Goal: Navigation & Orientation: Find specific page/section

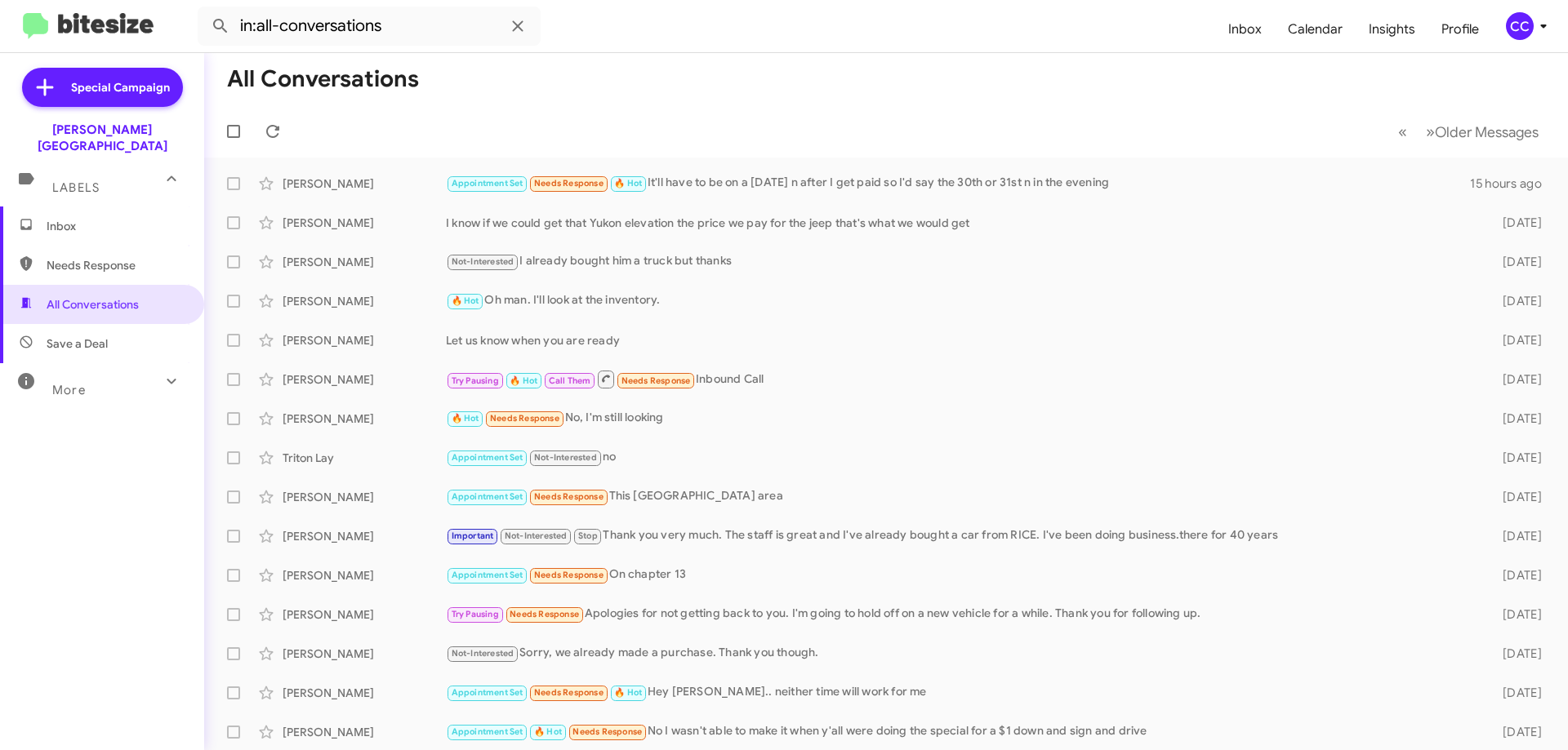
click at [94, 245] on span "Needs Response" at bounding box center [102, 265] width 204 height 39
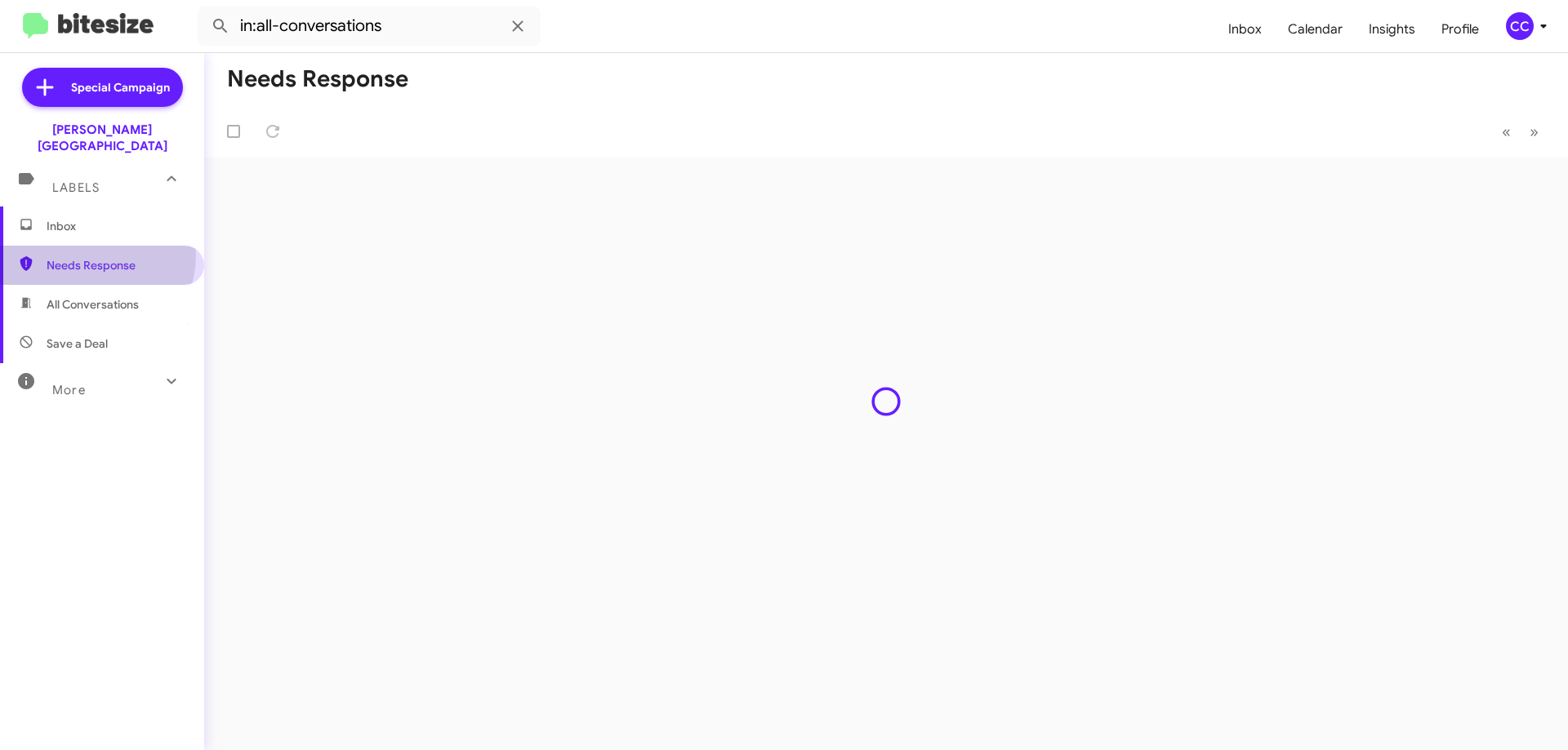
type input "in:needs-response"
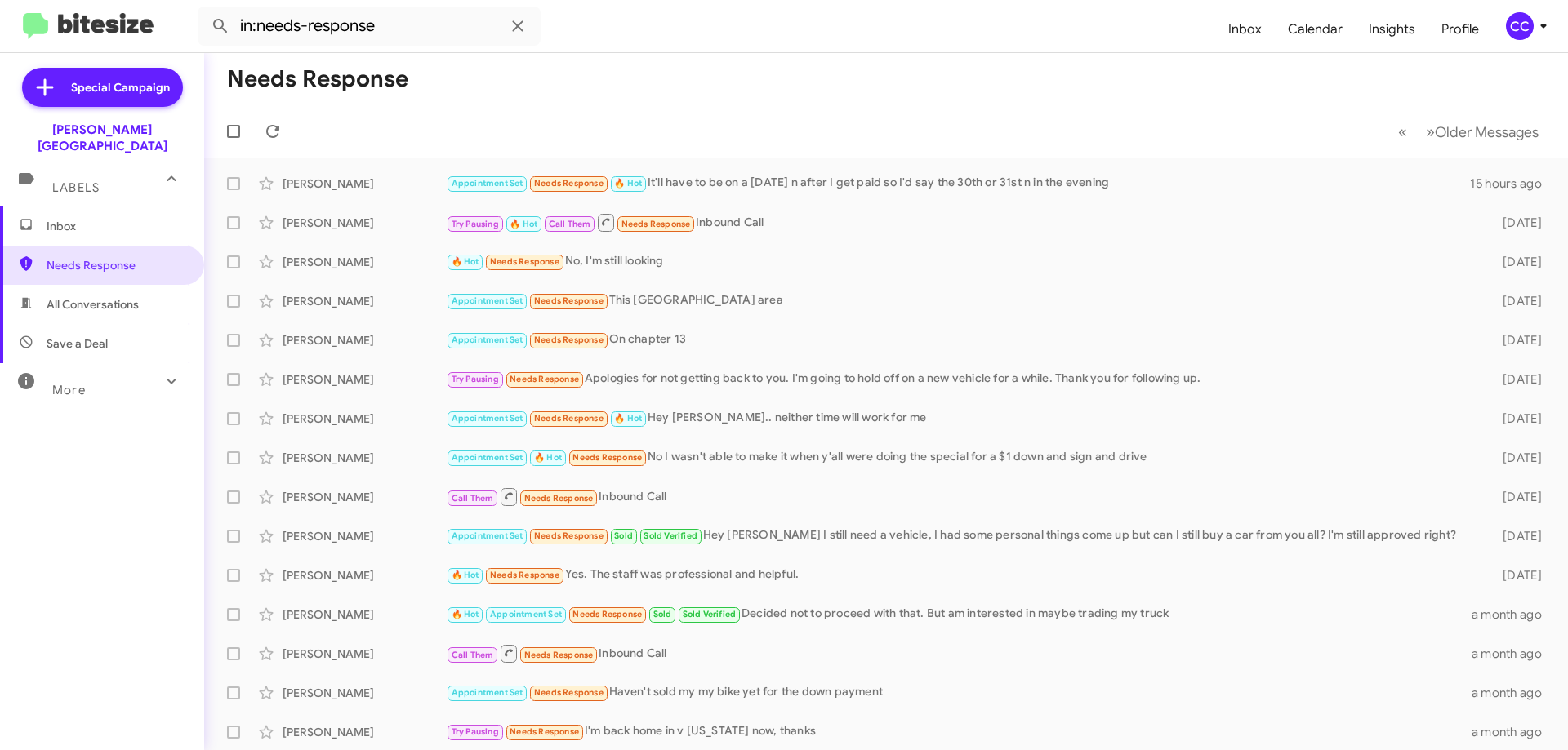
click at [69, 218] on span "Inbox" at bounding box center [115, 226] width 139 height 17
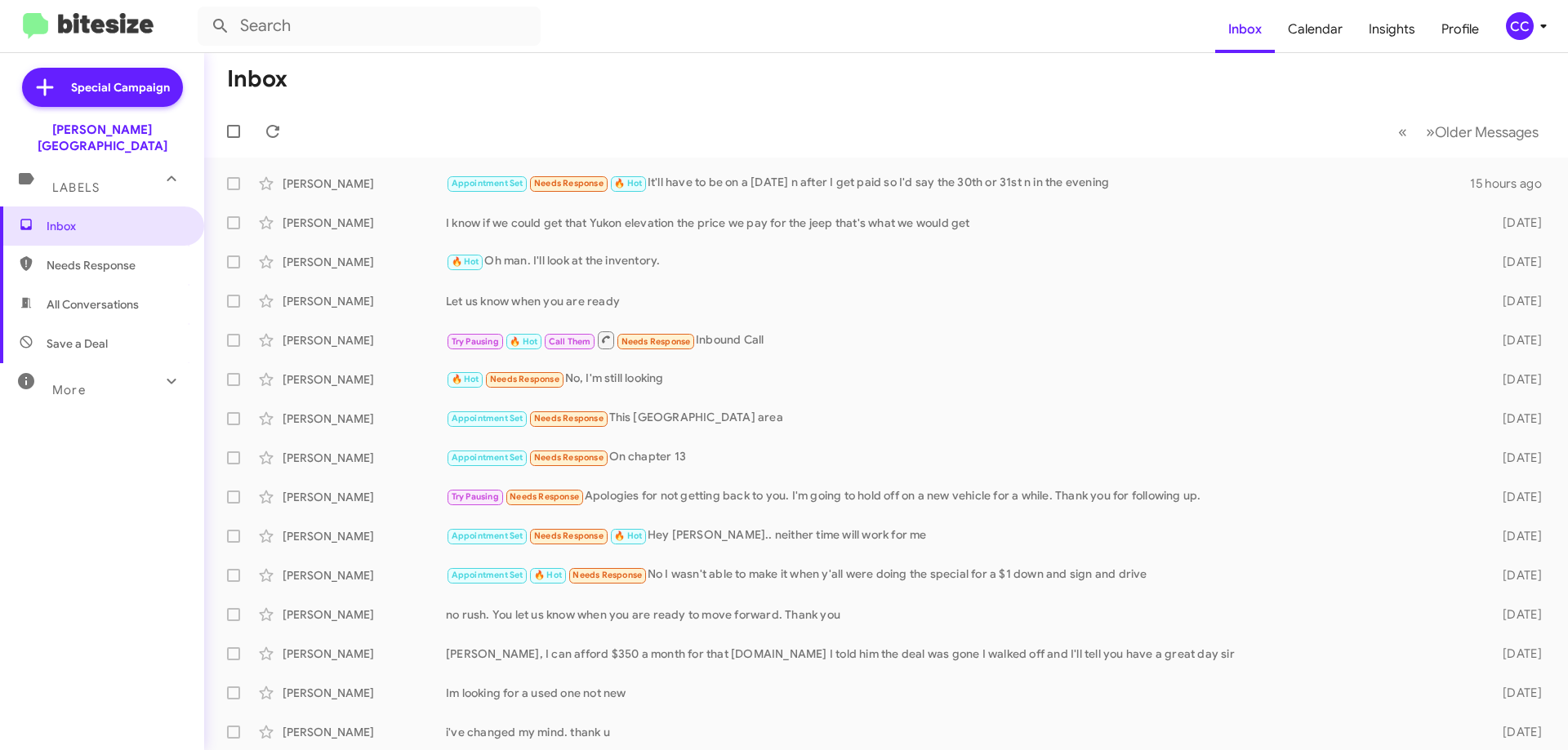
click at [95, 245] on span "Needs Response" at bounding box center [102, 265] width 204 height 39
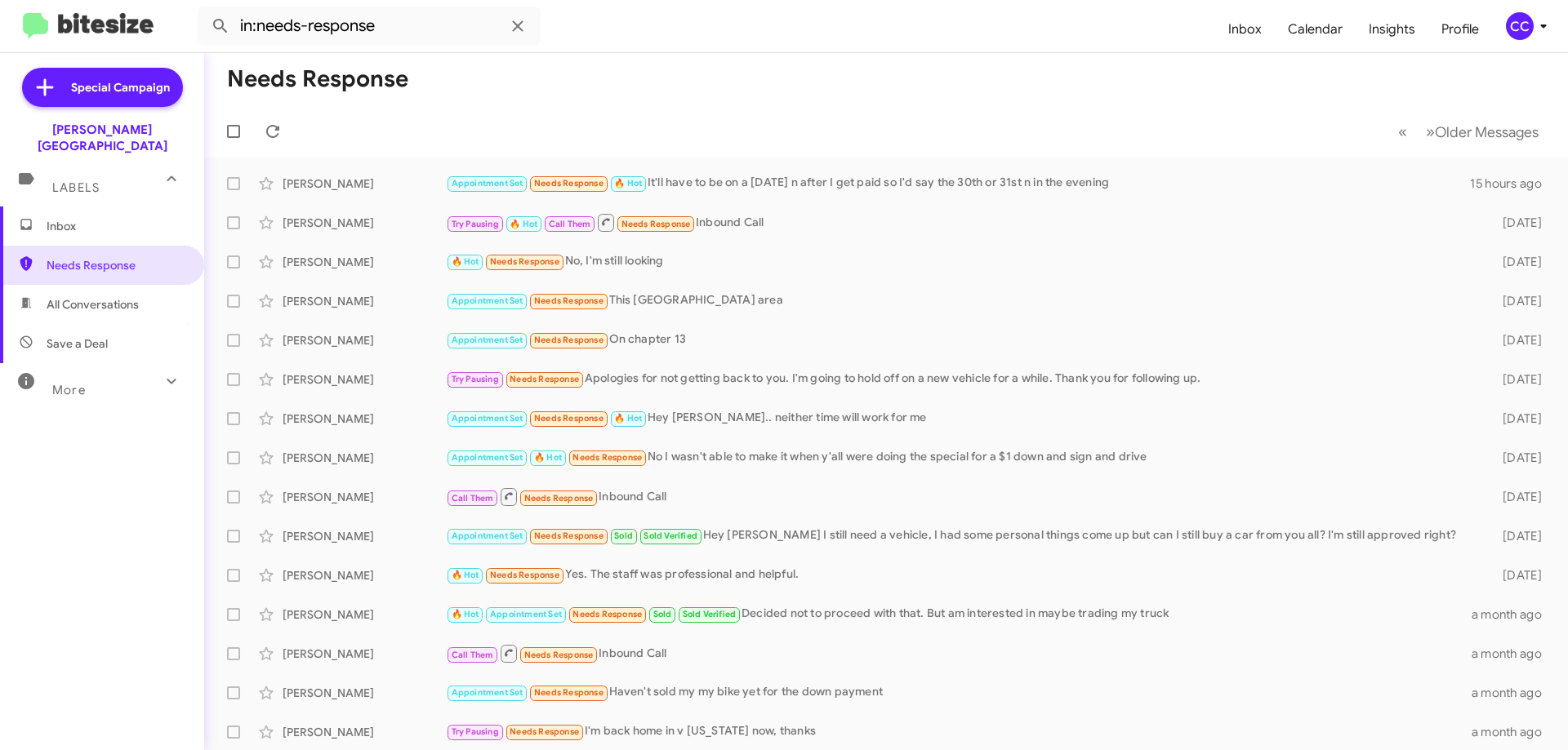
click at [89, 296] on span "All Conversations" at bounding box center [93, 304] width 93 height 17
type input "in:all-conversations"
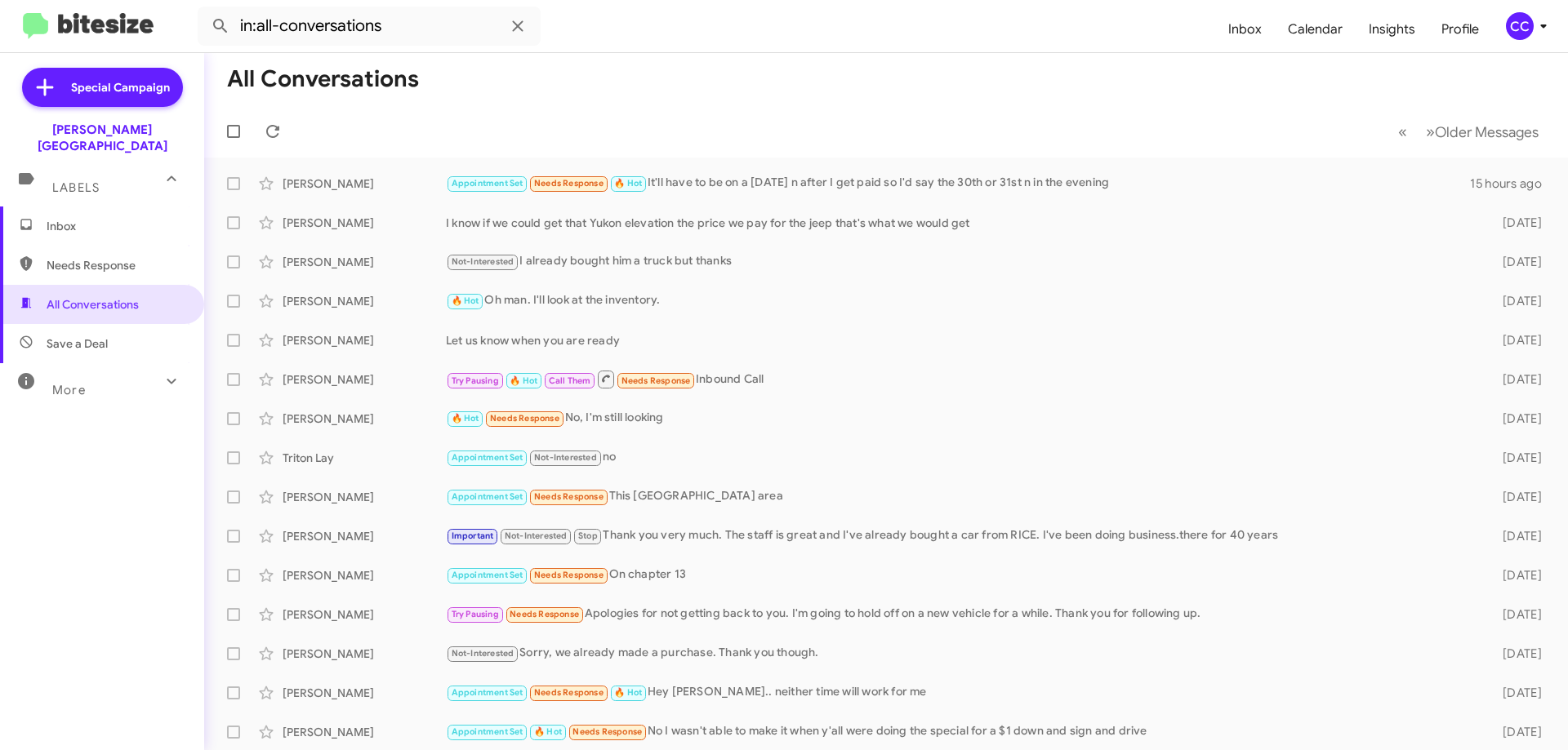
click at [67, 218] on span "Inbox" at bounding box center [115, 226] width 139 height 17
